Goal: Task Accomplishment & Management: Use online tool/utility

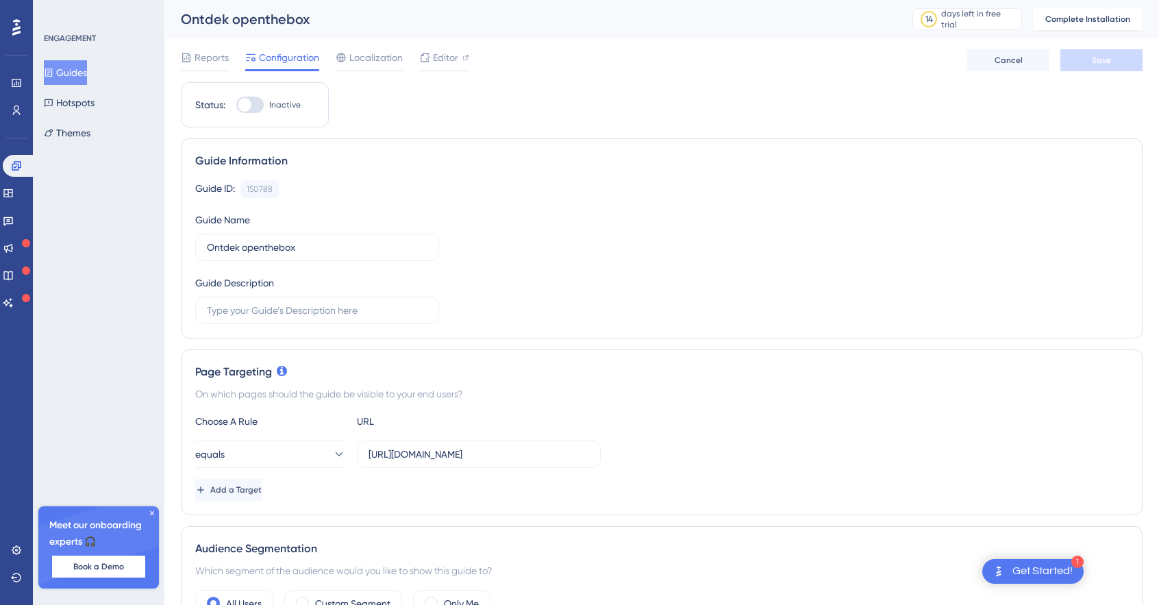
click at [77, 66] on button "Guides" at bounding box center [65, 72] width 43 height 25
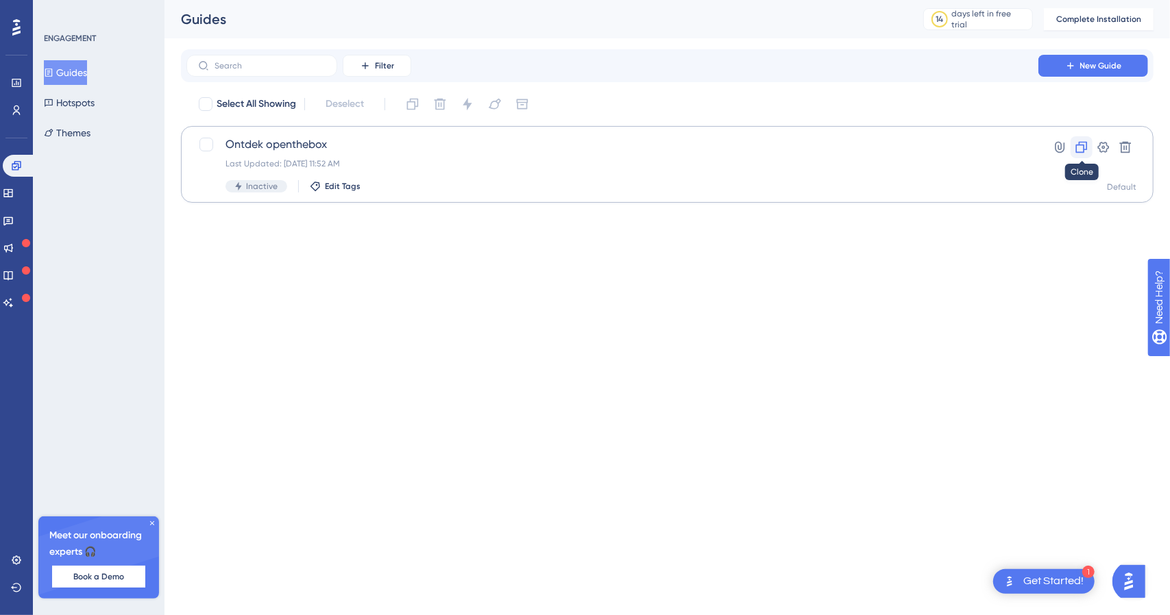
click at [1081, 145] on icon at bounding box center [1082, 148] width 12 height 12
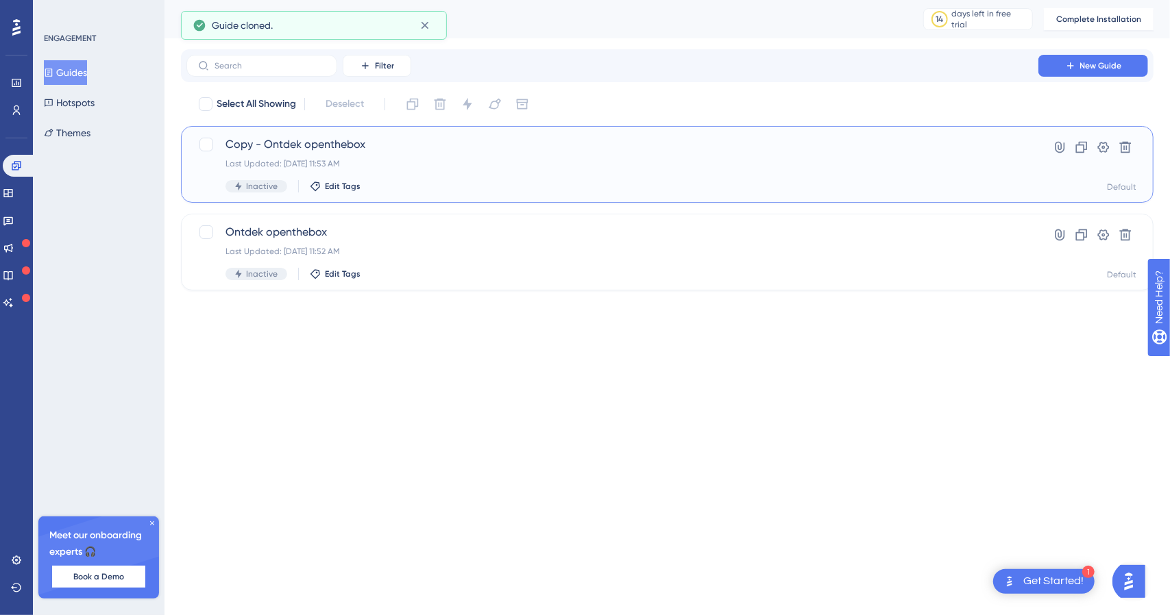
click at [415, 169] on div "Copy - Ontdek openthebox Last Updated: Aug 27 2025, 11:53 AM Inactive Edit Tags" at bounding box center [612, 164] width 774 height 56
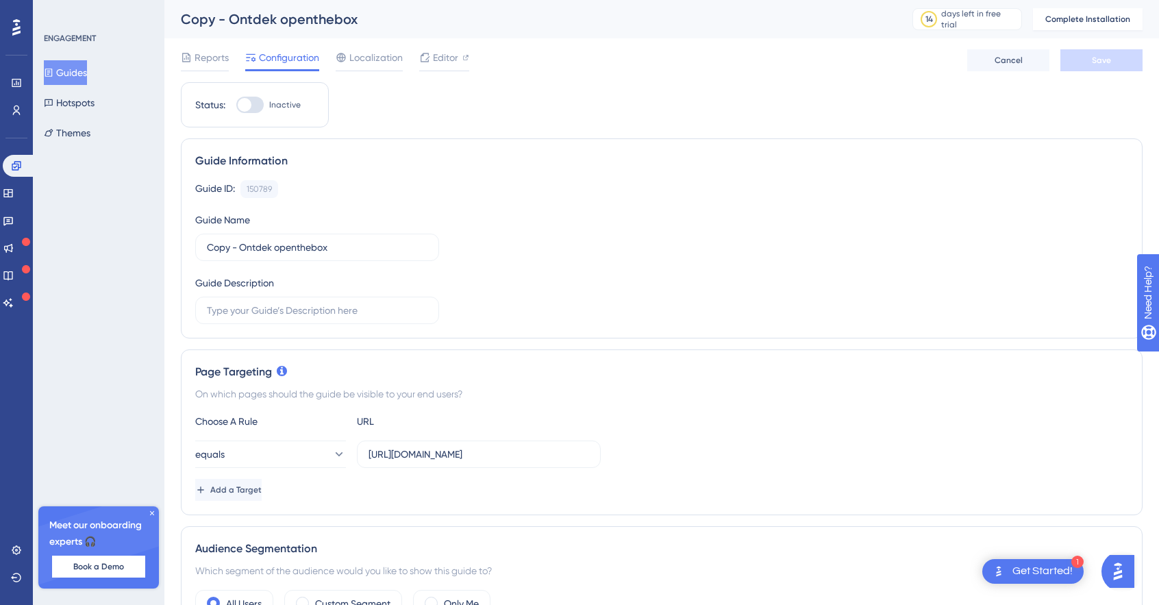
click at [73, 74] on button "Guides" at bounding box center [65, 72] width 43 height 25
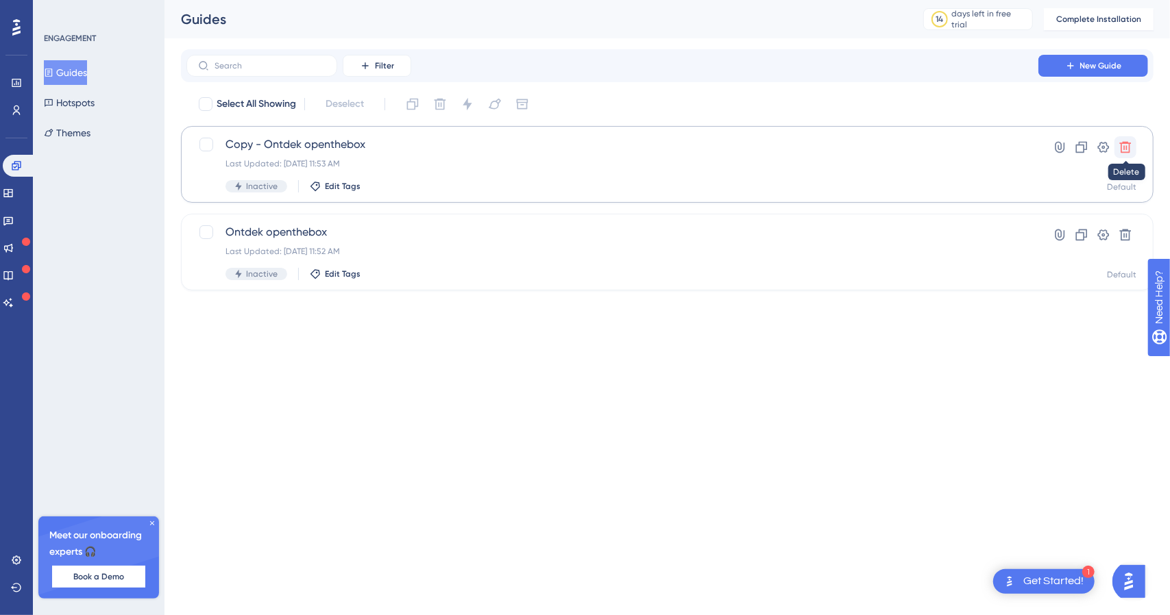
click at [1128, 142] on icon at bounding box center [1126, 148] width 12 height 12
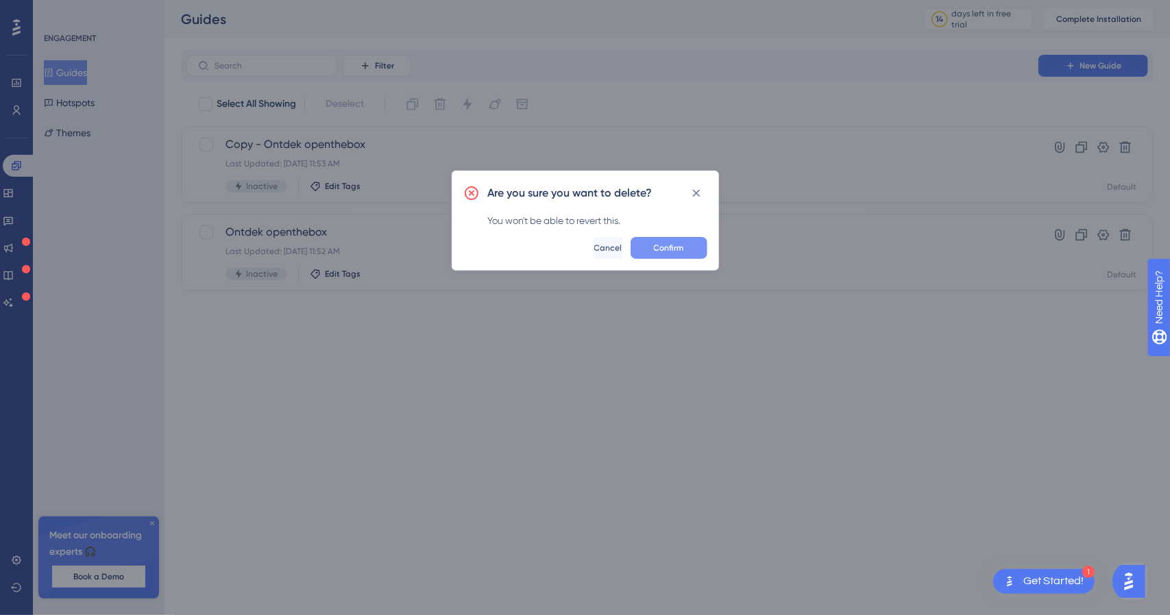
click at [671, 249] on span "Confirm" at bounding box center [669, 248] width 30 height 11
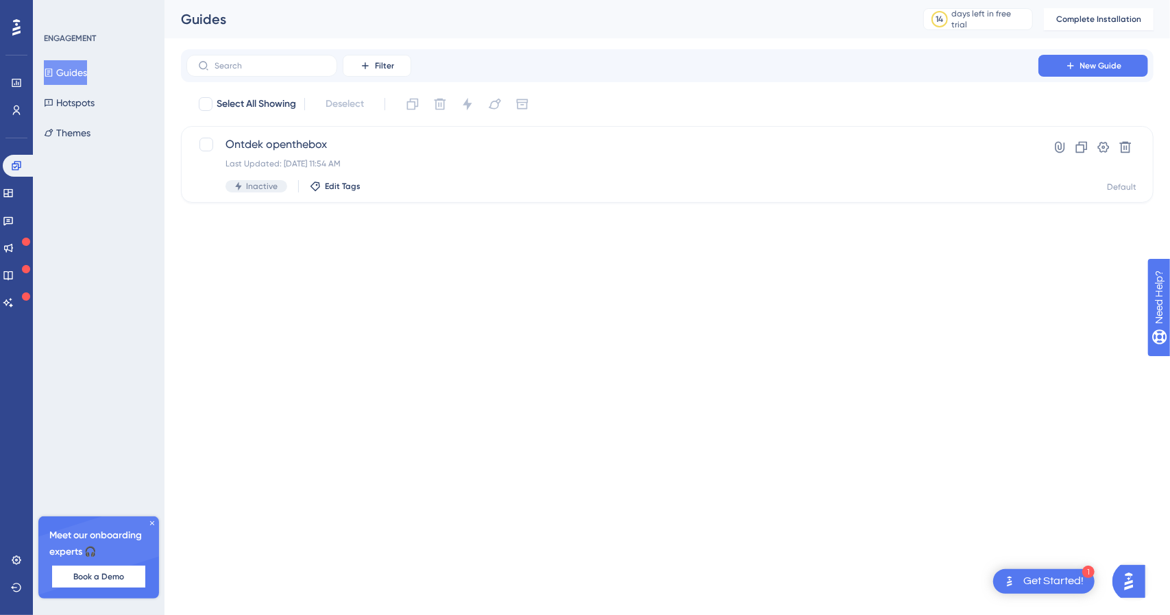
click at [0, 0] on div "Performance Users Engagement Widgets Feedback Product Updates Knowledge Base AI…" at bounding box center [0, 0] width 0 height 0
click at [12, 189] on icon at bounding box center [7, 193] width 9 height 8
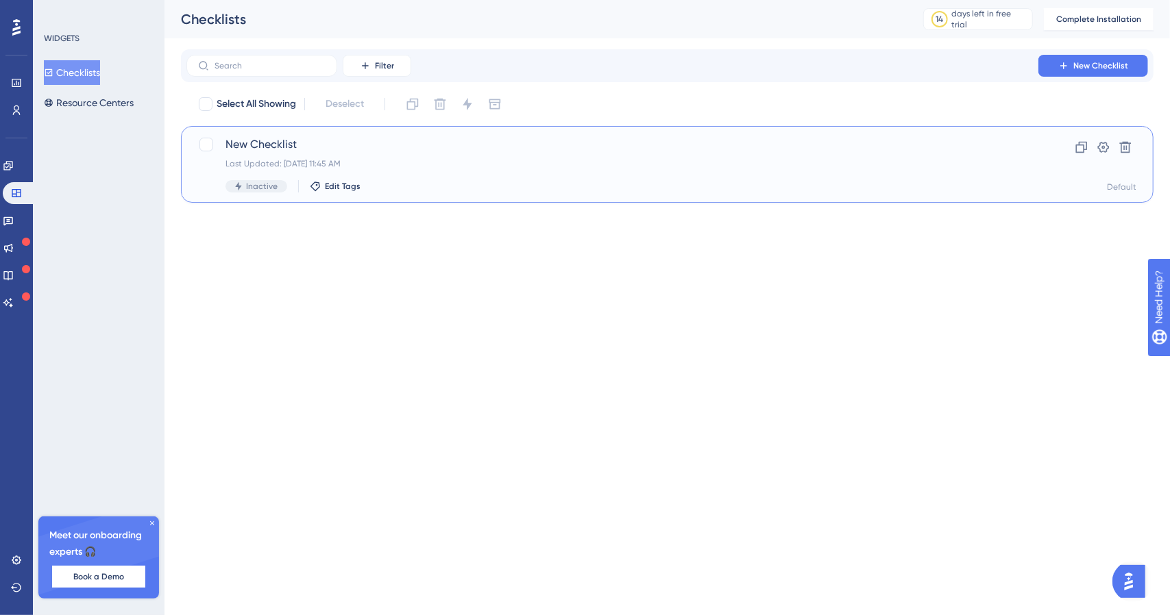
click at [847, 162] on div "Last Updated: Aug 27 2025, 11:45 AM" at bounding box center [612, 163] width 774 height 11
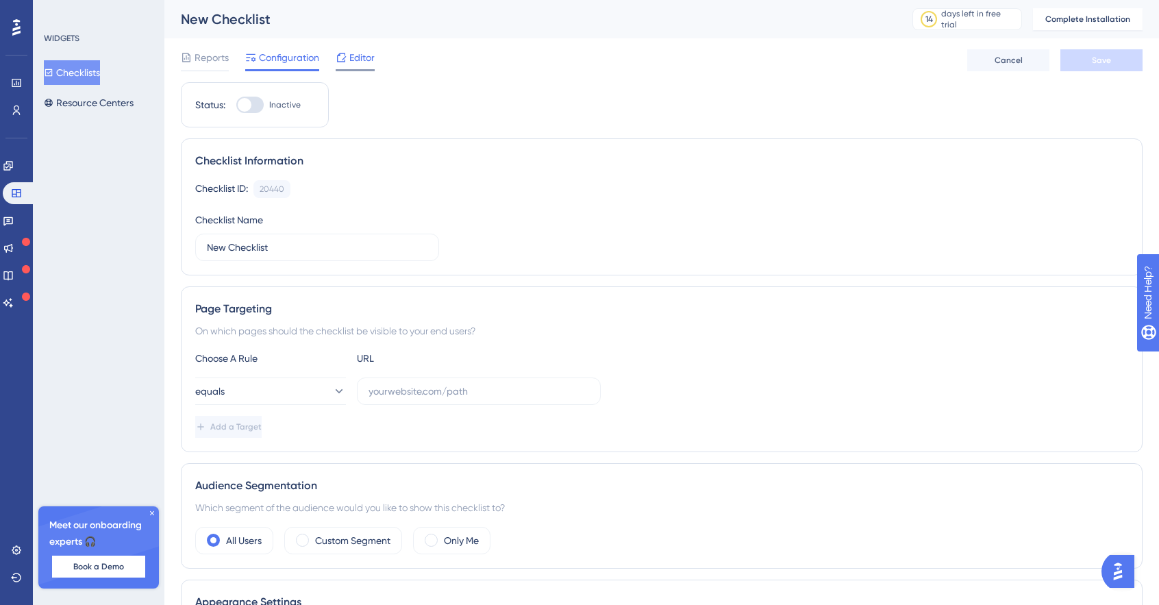
click at [364, 60] on span "Editor" at bounding box center [361, 57] width 25 height 16
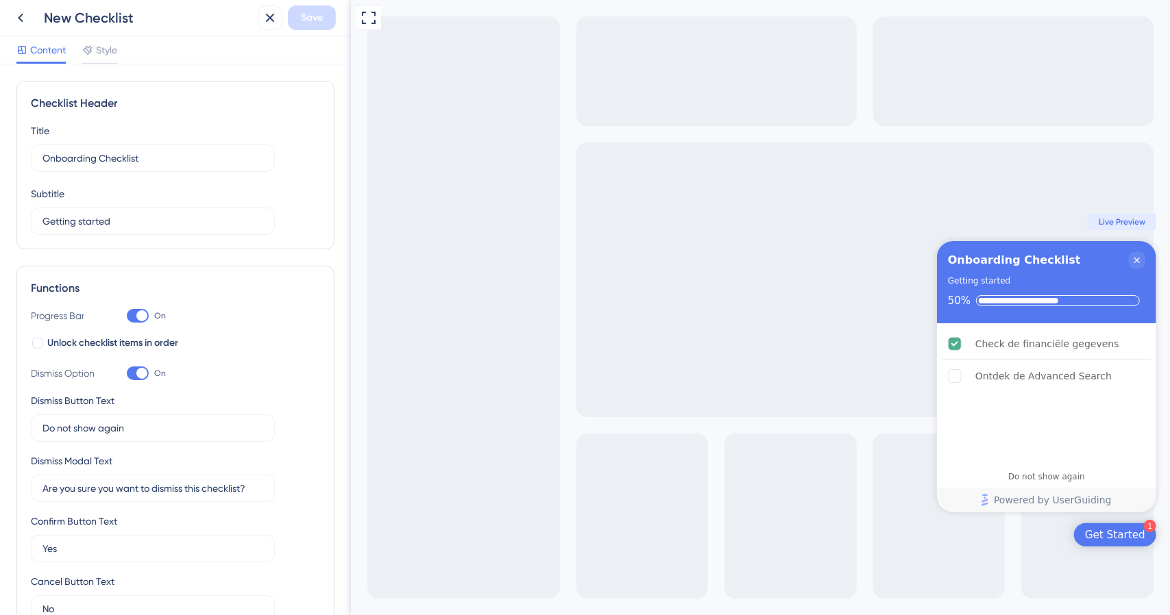
scroll to position [321, 0]
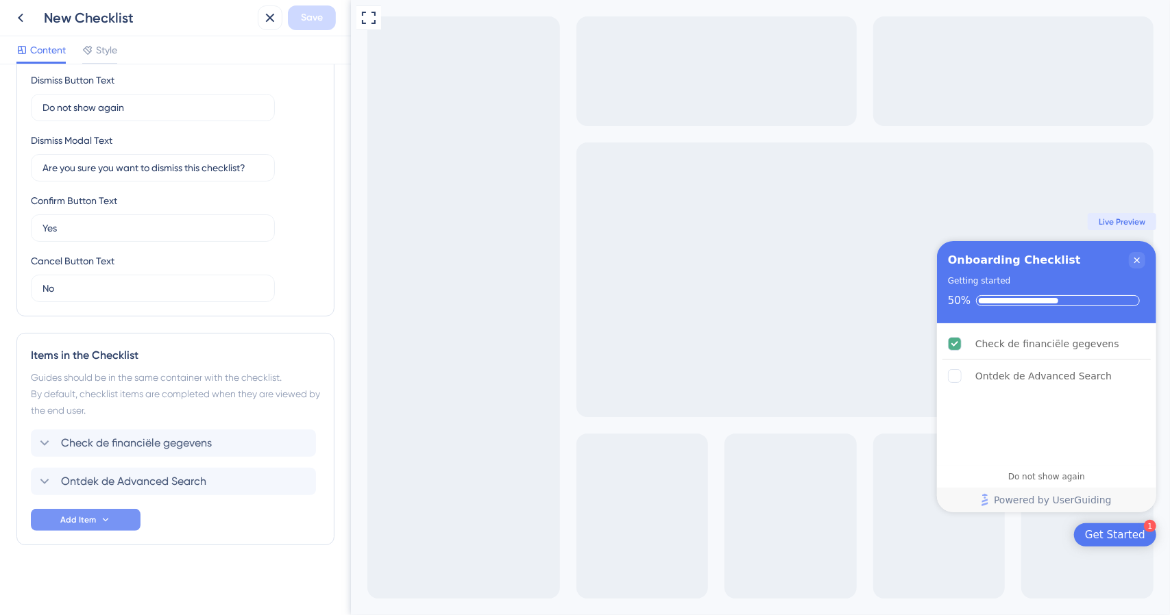
click at [108, 517] on icon at bounding box center [105, 520] width 11 height 11
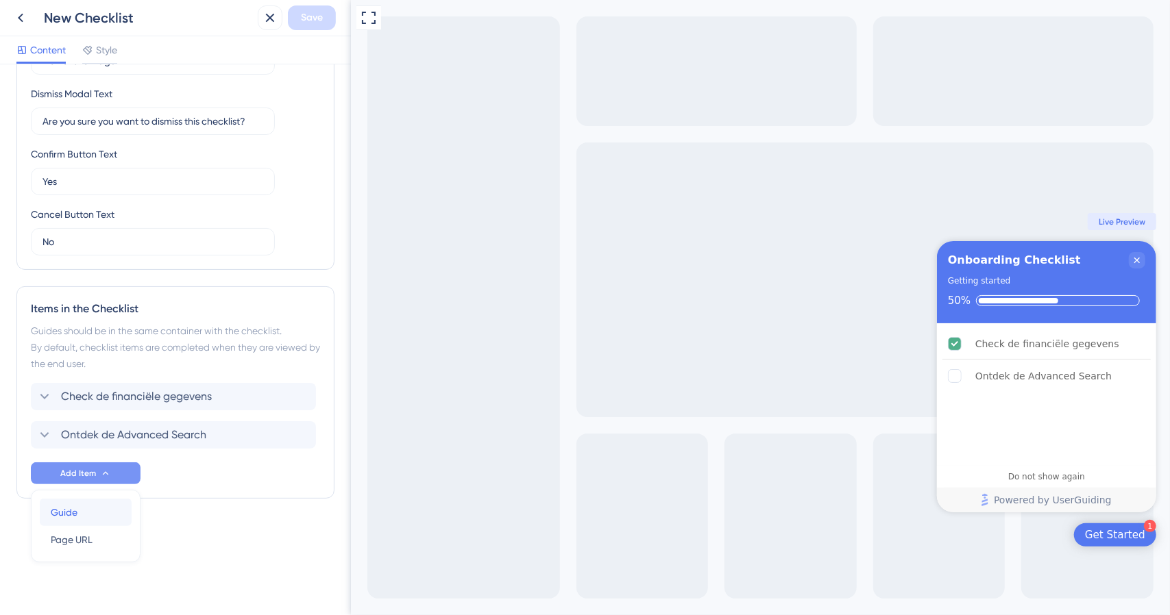
click at [107, 512] on div "Guide Guide" at bounding box center [86, 512] width 70 height 27
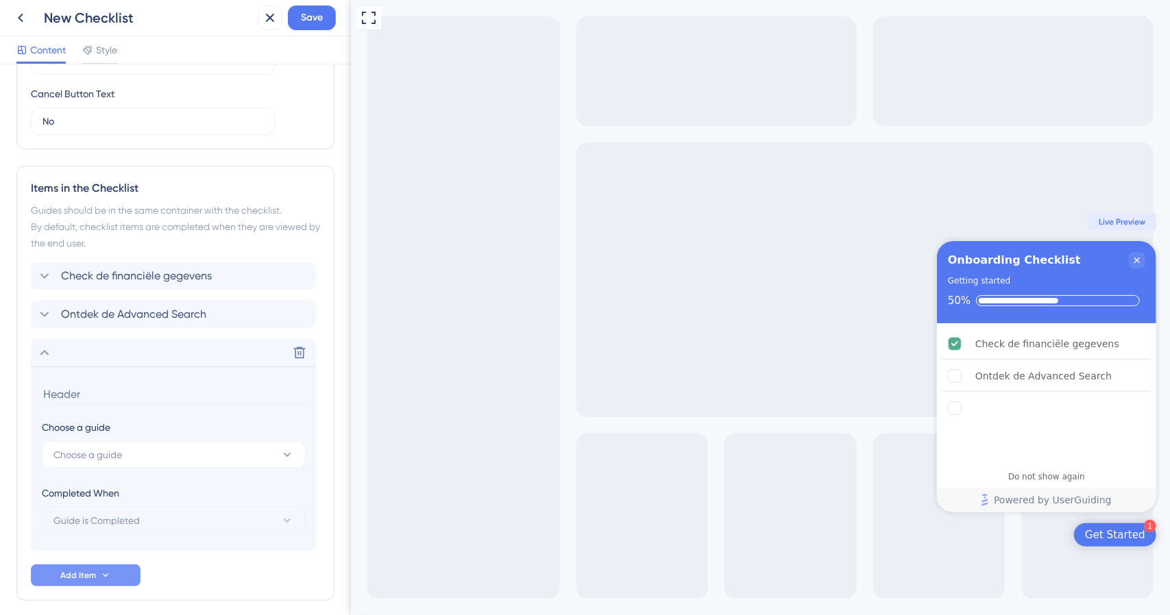
scroll to position [543, 0]
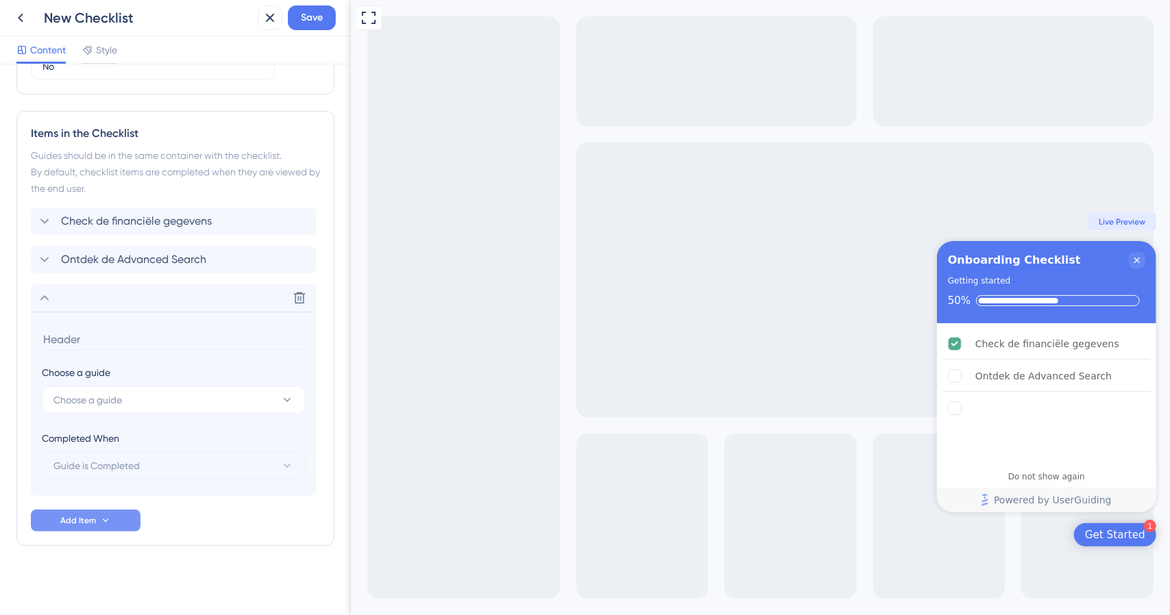
click at [166, 338] on input at bounding box center [175, 339] width 266 height 21
click at [168, 391] on button "Choose a guide" at bounding box center [174, 399] width 264 height 27
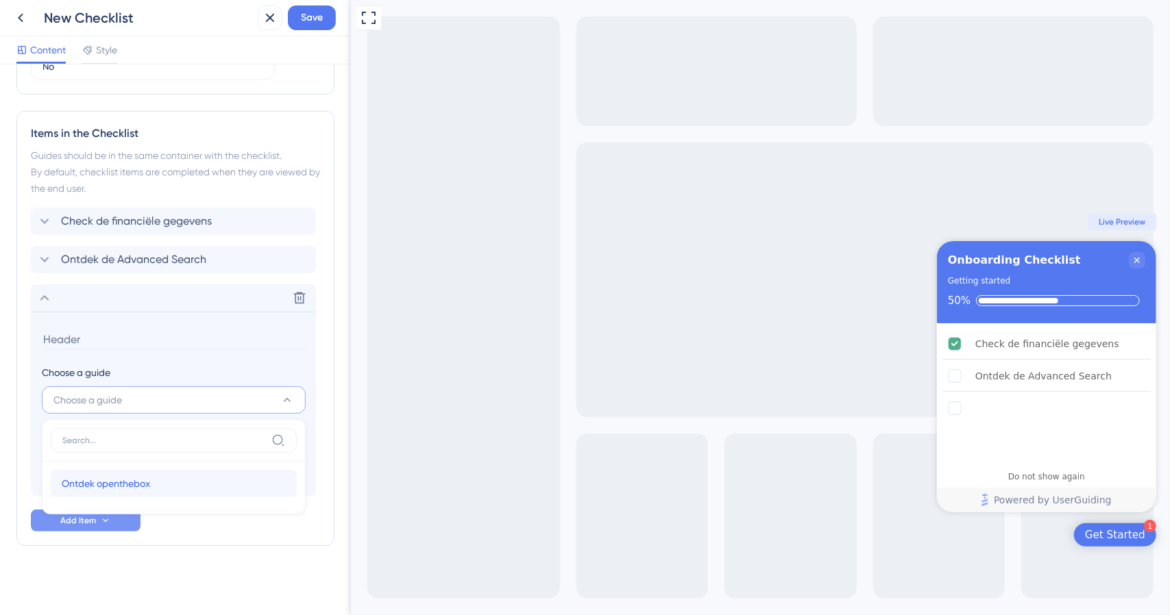
click at [155, 480] on div "Ontdek openthebox Ontdek openthebox" at bounding box center [174, 483] width 224 height 27
type input "Ontdek openthebox"
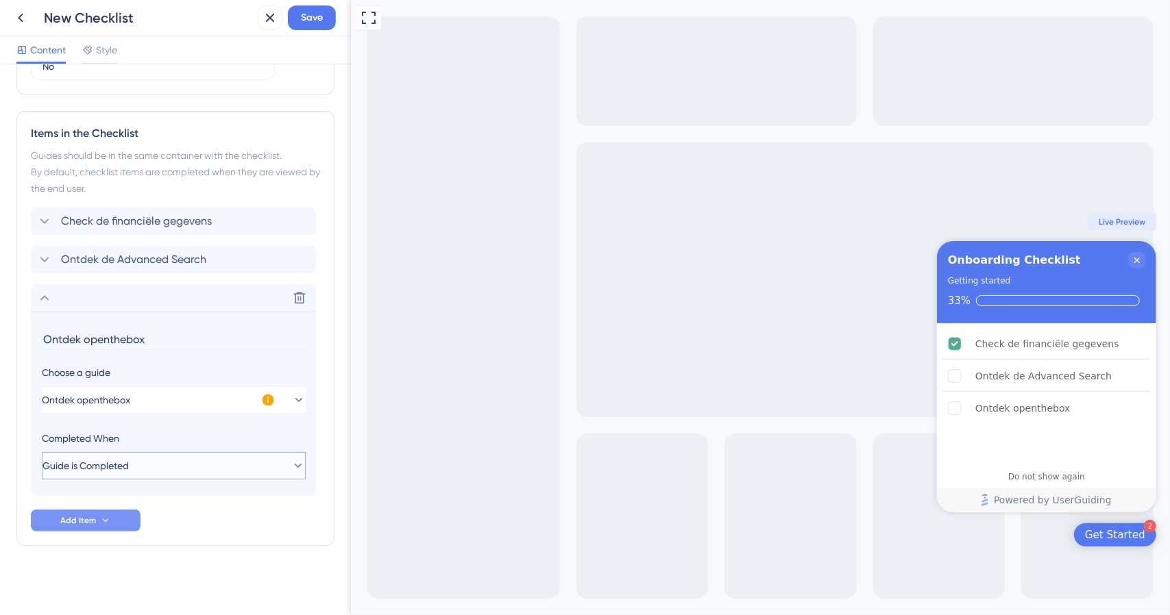
click at [174, 462] on button "Guide is Completed" at bounding box center [174, 465] width 264 height 27
click at [134, 530] on div "Goal is Reached Goal is Reached" at bounding box center [174, 534] width 224 height 27
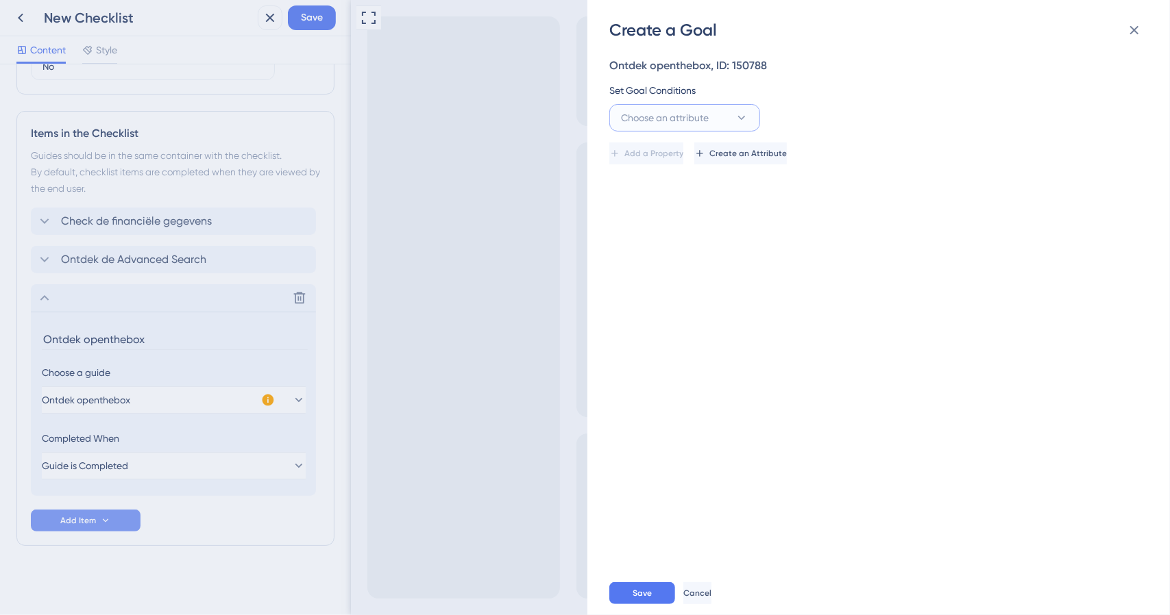
click at [703, 119] on span "Choose an attribute" at bounding box center [665, 118] width 88 height 16
click at [681, 191] on div "Visited Page Visited Page" at bounding box center [684, 201] width 111 height 27
click at [872, 113] on button "is" at bounding box center [838, 117] width 151 height 27
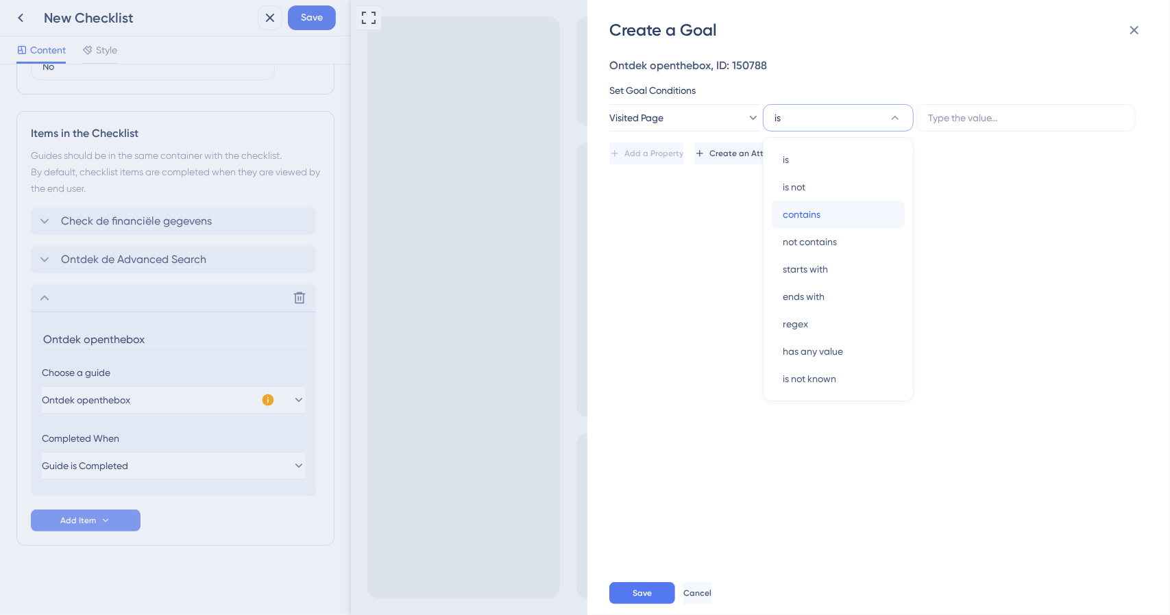
click at [825, 212] on div "contains contains" at bounding box center [837, 214] width 111 height 27
click at [956, 117] on input "text" at bounding box center [1026, 117] width 196 height 15
paste input "company"
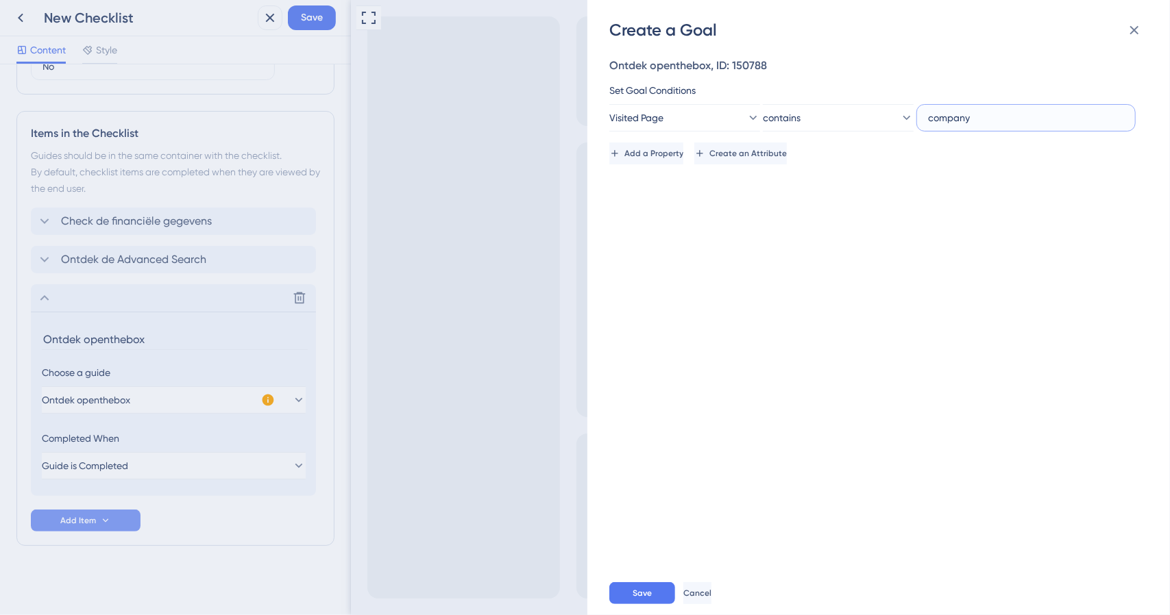
type input "company"
click at [924, 120] on label "company" at bounding box center [1025, 117] width 219 height 27
click at [928, 120] on input "company" at bounding box center [1026, 117] width 196 height 15
click at [933, 116] on input "company" at bounding box center [1026, 117] width 196 height 15
click at [787, 349] on div "Ontdek openthebox, ID: 150788 Set Goal Conditions Visited Page contains company…" at bounding box center [885, 306] width 552 height 530
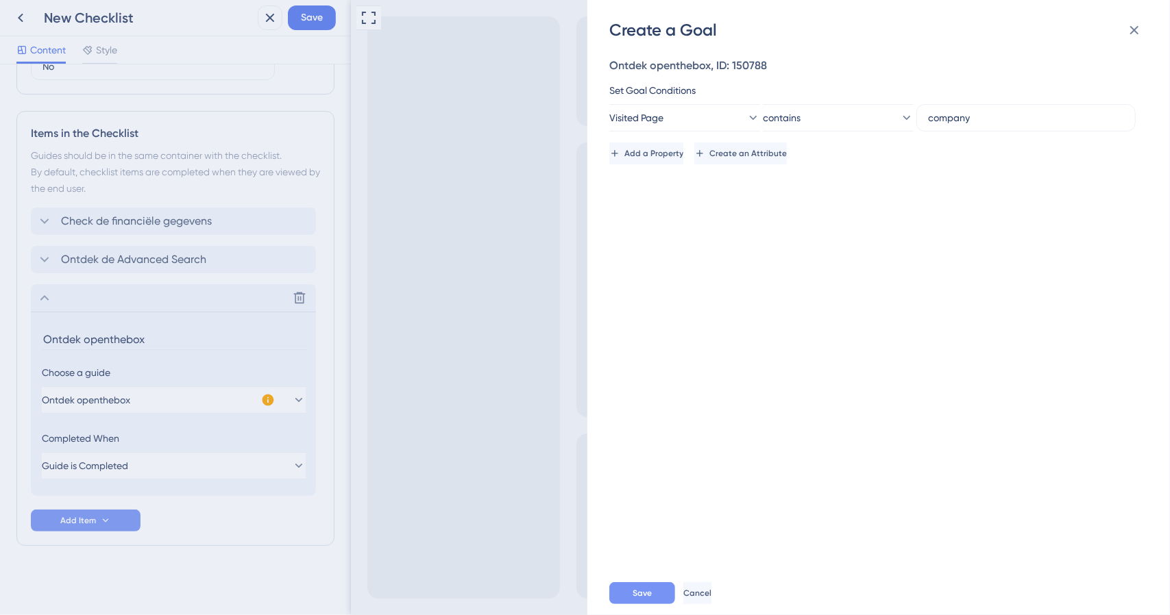
click at [651, 594] on span "Save" at bounding box center [641, 593] width 19 height 11
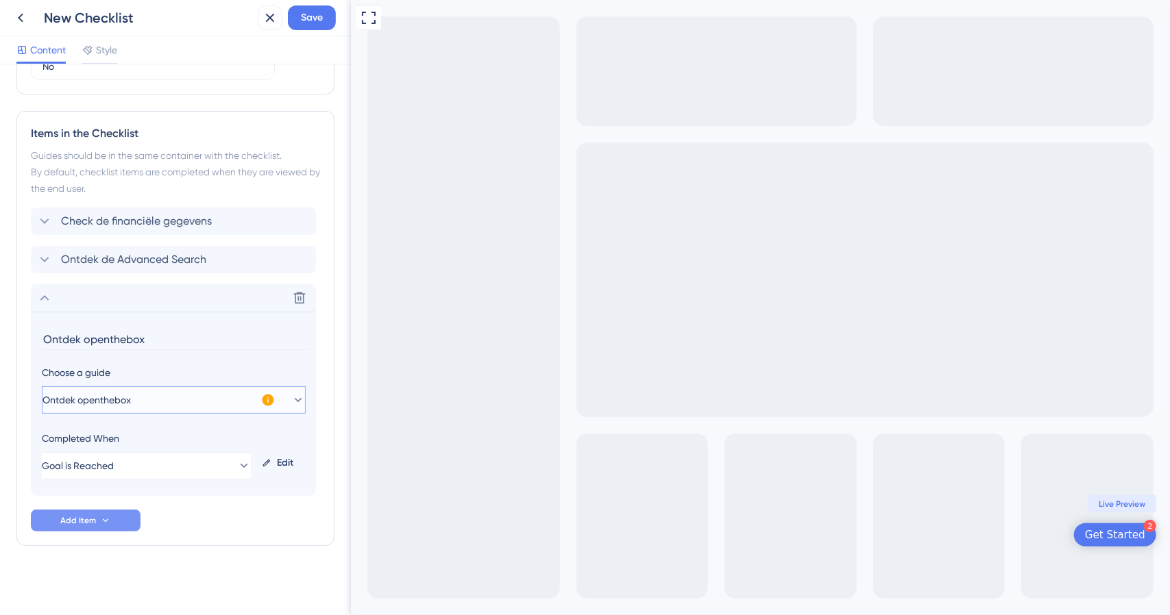
click at [284, 408] on button "Ontdek openthebox" at bounding box center [174, 399] width 264 height 27
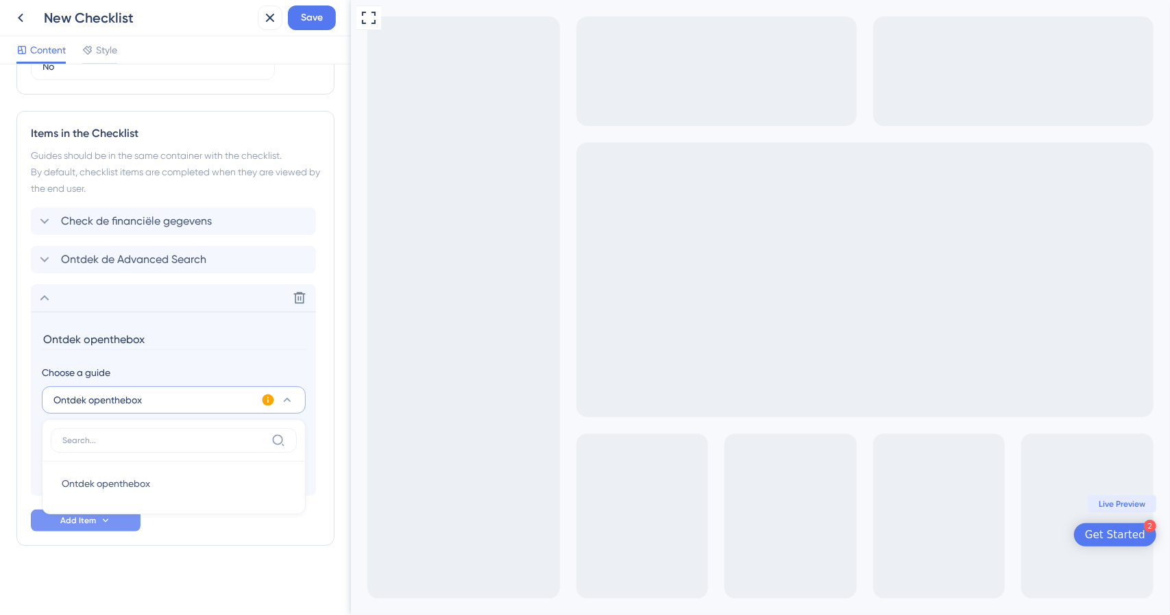
click at [267, 397] on icon at bounding box center [268, 401] width 12 height 12
